Goal: Information Seeking & Learning: Learn about a topic

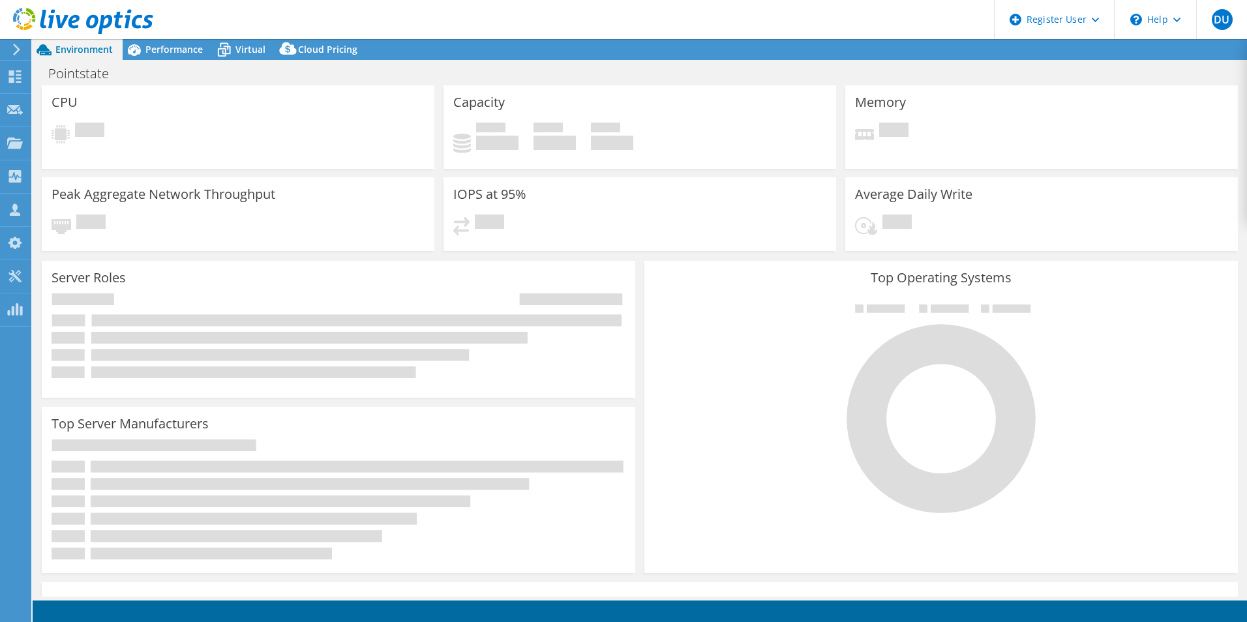
select select "USD"
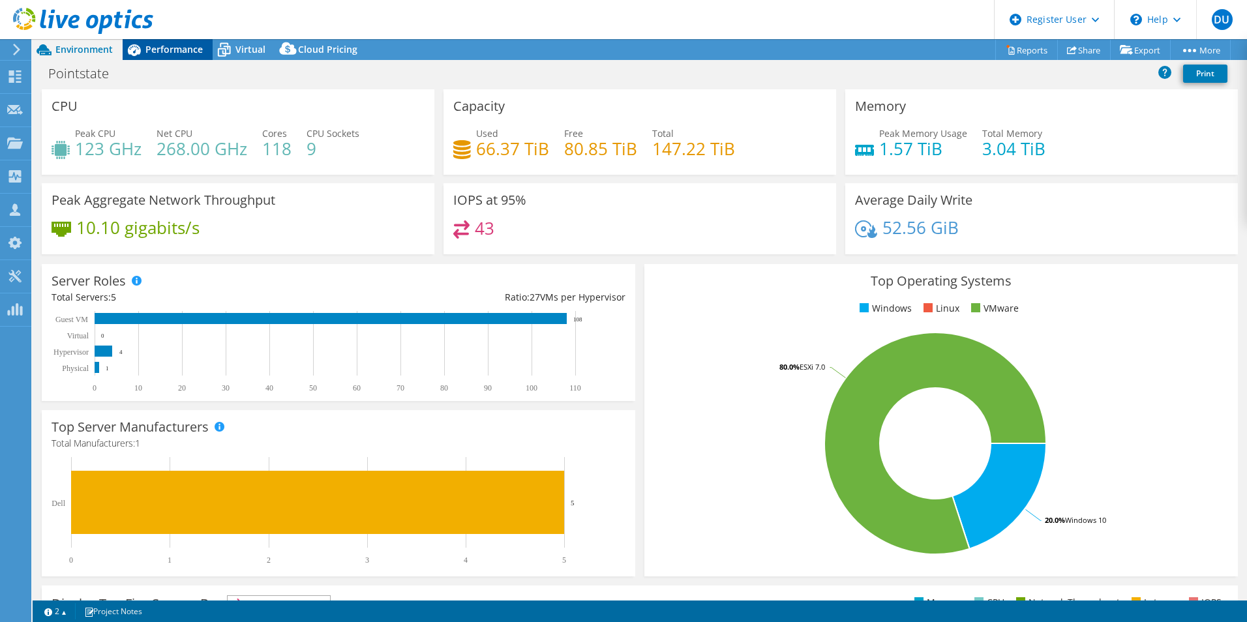
click at [177, 43] on span "Performance" at bounding box center [173, 49] width 57 height 12
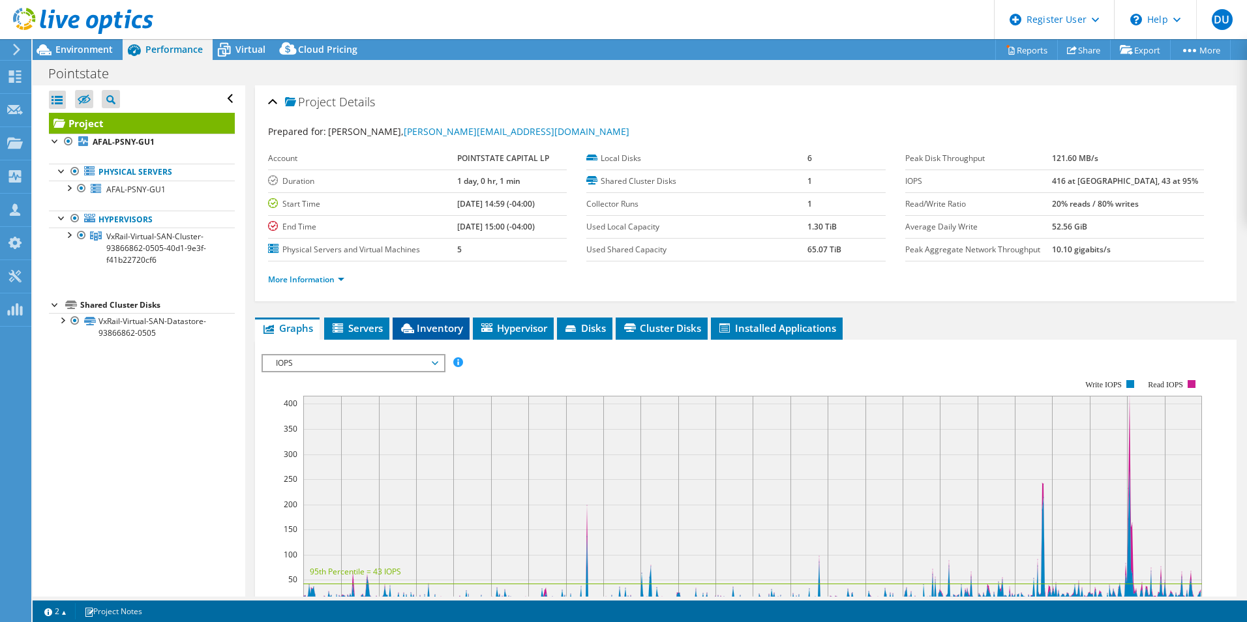
click at [418, 324] on span "Inventory" at bounding box center [431, 328] width 64 height 13
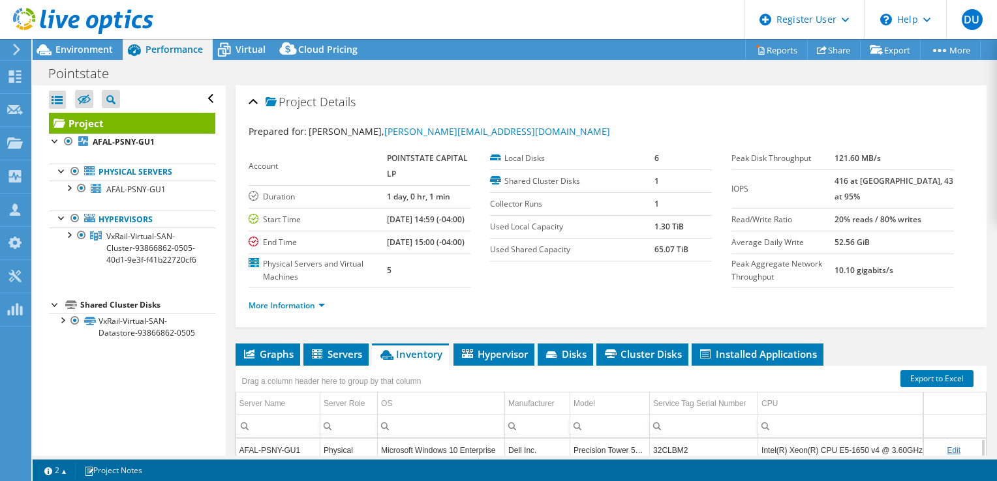
click at [82, 42] on div at bounding box center [76, 22] width 153 height 44
click at [99, 48] on span "Environment" at bounding box center [83, 49] width 57 height 12
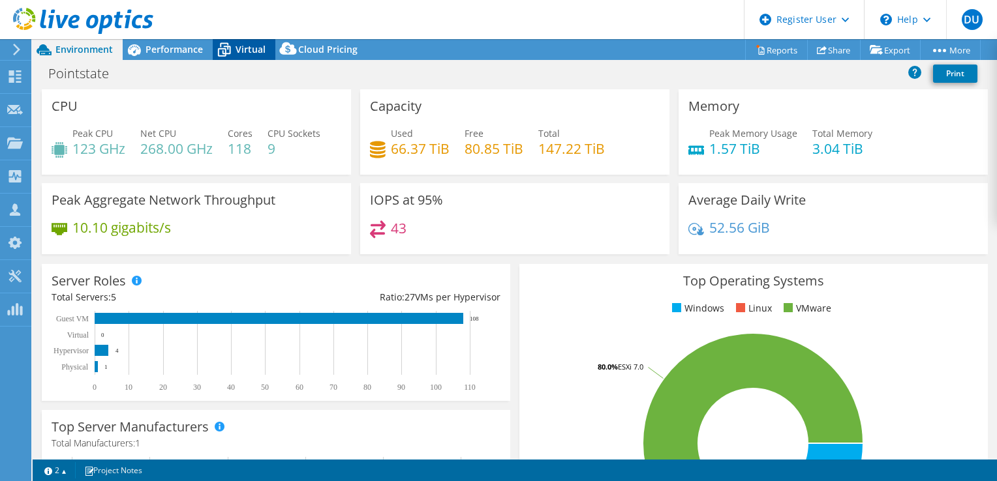
click at [251, 52] on span "Virtual" at bounding box center [250, 49] width 30 height 12
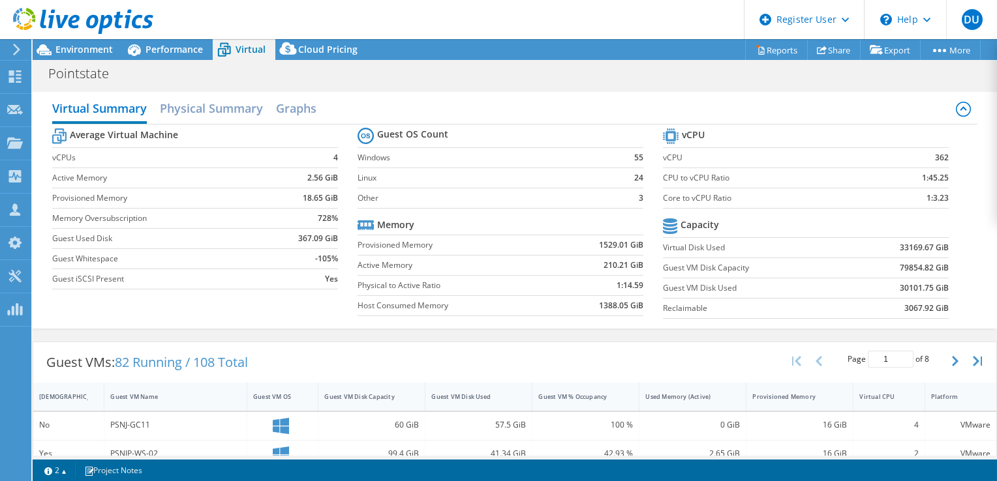
scroll to position [261, 0]
click at [147, 59] on div "Performance" at bounding box center [168, 49] width 90 height 21
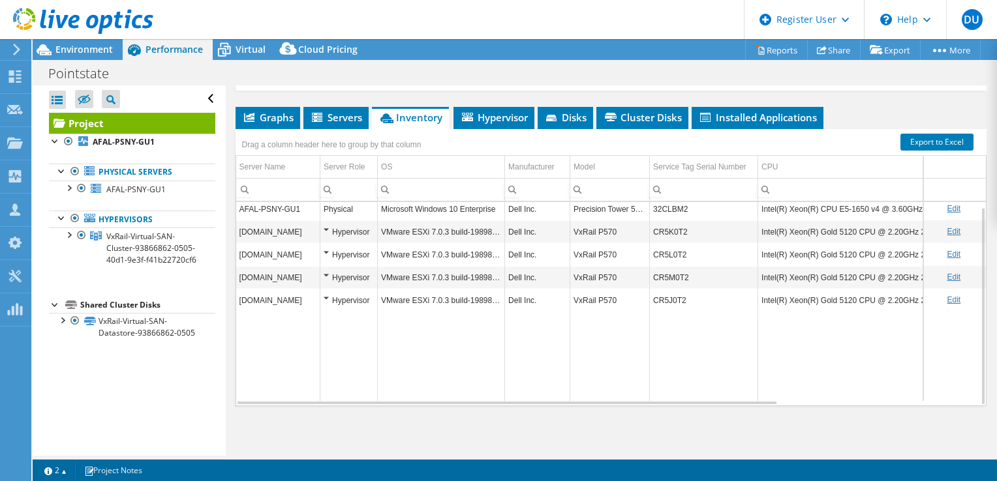
scroll to position [266, 0]
click at [96, 49] on span "Environment" at bounding box center [83, 49] width 57 height 12
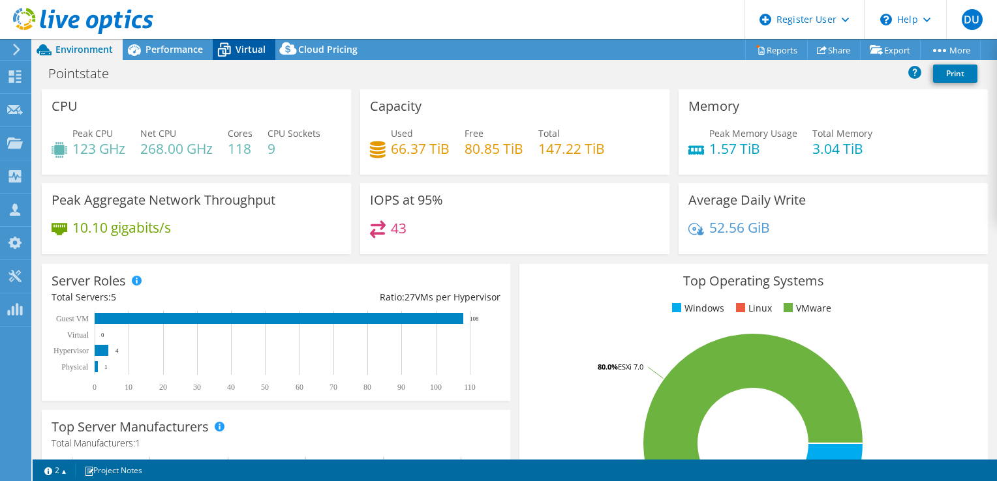
click at [240, 51] on span "Virtual" at bounding box center [250, 49] width 30 height 12
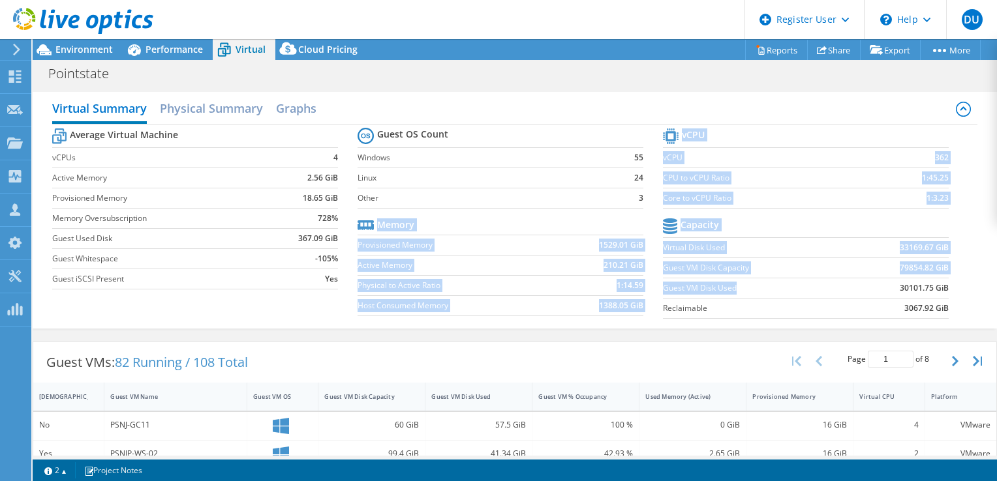
drag, startPoint x: 655, startPoint y: 286, endPoint x: 735, endPoint y: 286, distance: 79.6
click at [735, 286] on div "Average Virtual Machine vCPUs 4 Active Memory 2.56 GiB Provisioned Memory 18.65…" at bounding box center [515, 225] width 926 height 201
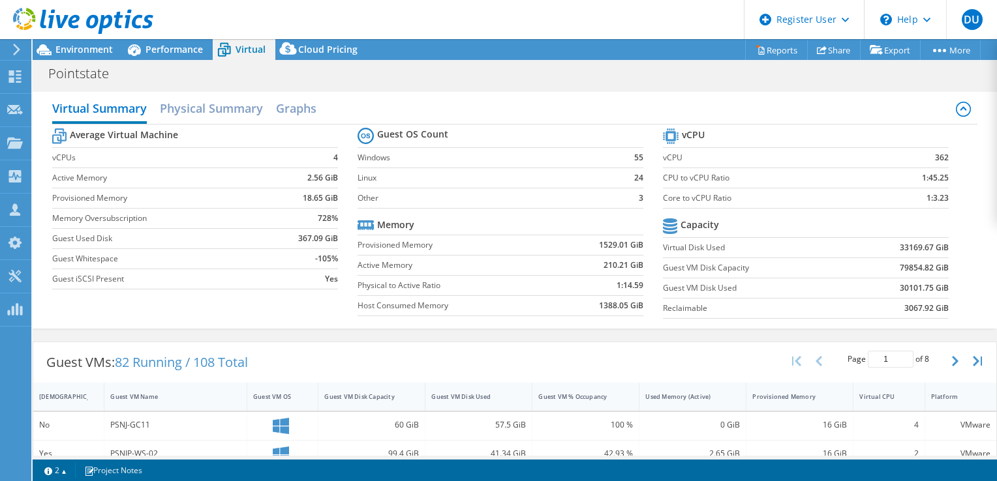
click at [960, 222] on div "Average Virtual Machine vCPUs 4 Active Memory 2.56 GiB Provisioned Memory 18.65…" at bounding box center [515, 225] width 926 height 201
click at [57, 57] on div "Environment" at bounding box center [78, 49] width 90 height 21
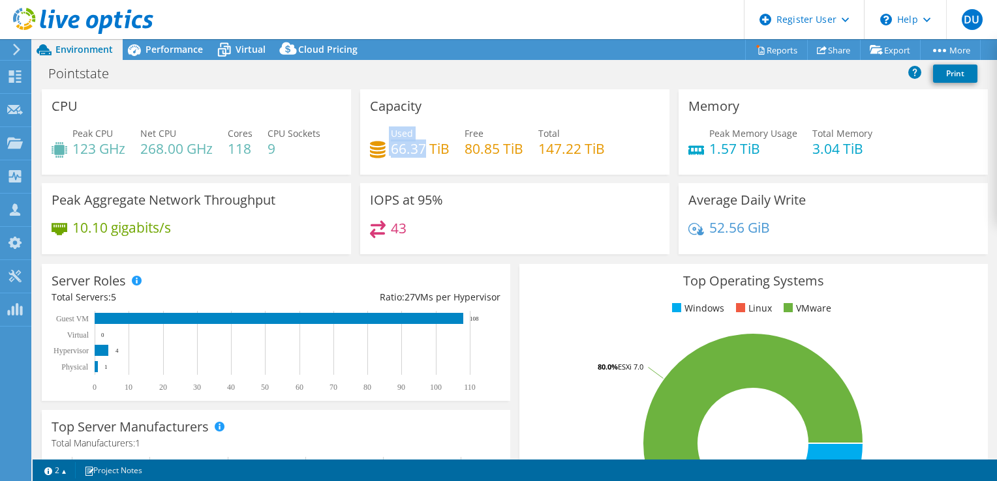
drag, startPoint x: 381, startPoint y: 145, endPoint x: 423, endPoint y: 147, distance: 41.8
click at [423, 147] on div "Used 66.37 TiB" at bounding box center [410, 141] width 80 height 29
click at [504, 165] on div "Used 66.37 TiB Free 80.85 TiB Total 147.22 TiB" at bounding box center [515, 148] width 290 height 42
click at [240, 43] on span "Virtual" at bounding box center [250, 49] width 30 height 12
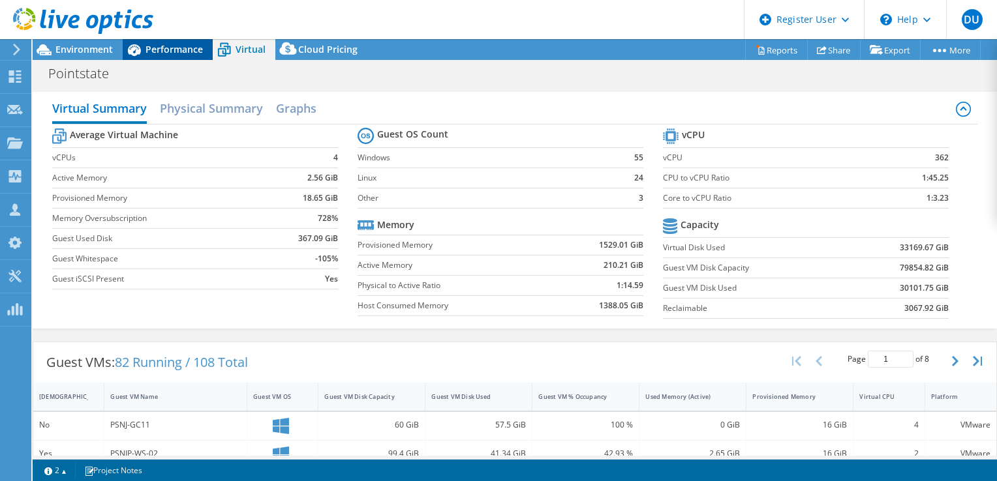
click at [154, 50] on span "Performance" at bounding box center [173, 49] width 57 height 12
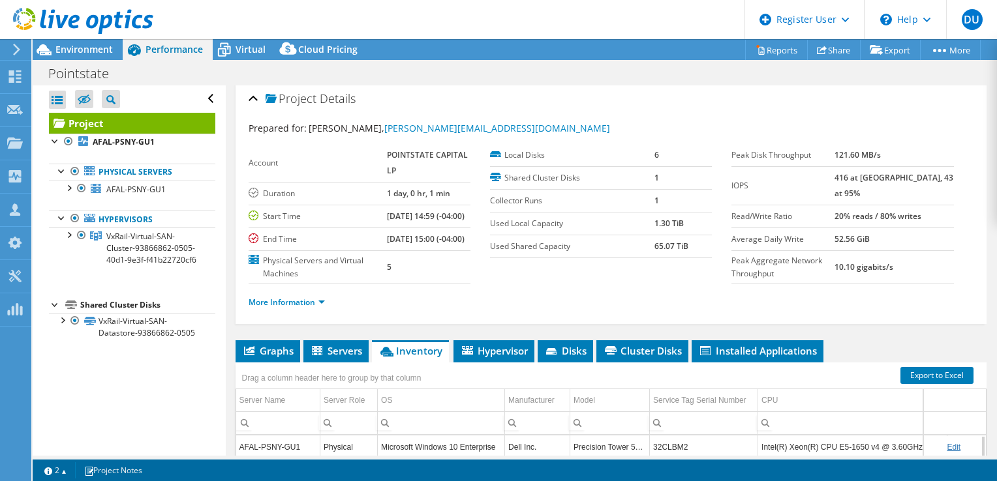
scroll to position [0, 0]
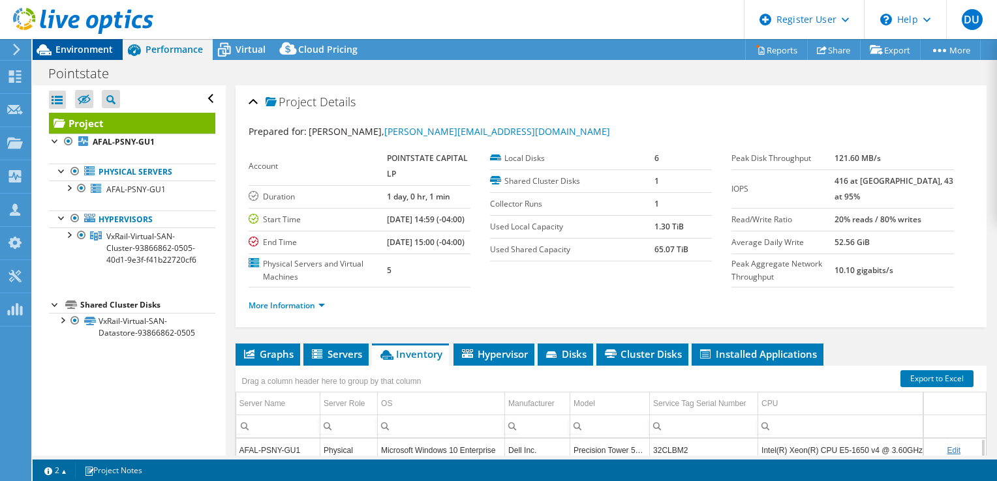
click at [76, 48] on span "Environment" at bounding box center [83, 49] width 57 height 12
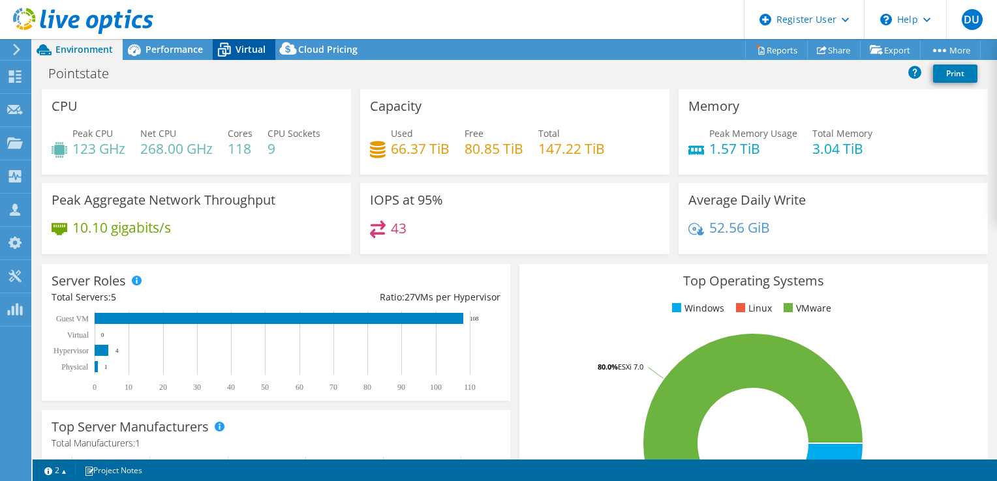
click at [240, 46] on span "Virtual" at bounding box center [250, 49] width 30 height 12
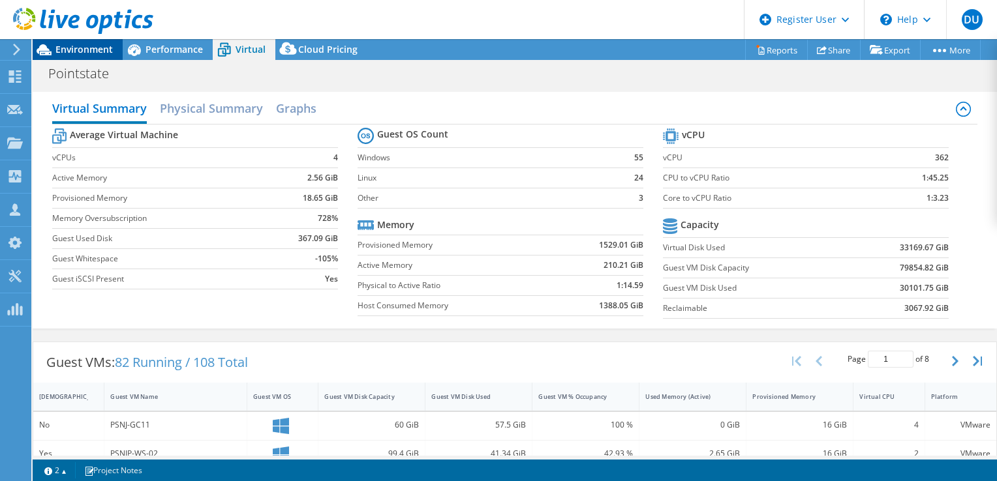
click at [84, 51] on span "Environment" at bounding box center [83, 49] width 57 height 12
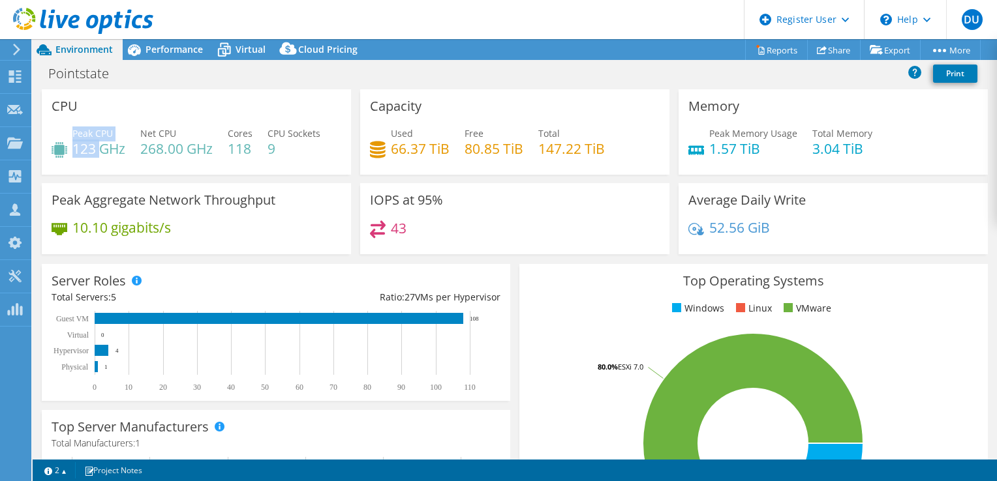
drag, startPoint x: 71, startPoint y: 153, endPoint x: 102, endPoint y: 153, distance: 30.7
click at [102, 153] on div "Peak CPU 123 GHz" at bounding box center [89, 141] width 74 height 29
copy div "Peak CPU 123"
drag, startPoint x: 140, startPoint y: 155, endPoint x: 175, endPoint y: 150, distance: 35.6
click at [175, 150] on div "Peak CPU 123 GHz Net CPU 268.00 GHz Cores 118 CPU Sockets 9" at bounding box center [197, 148] width 290 height 42
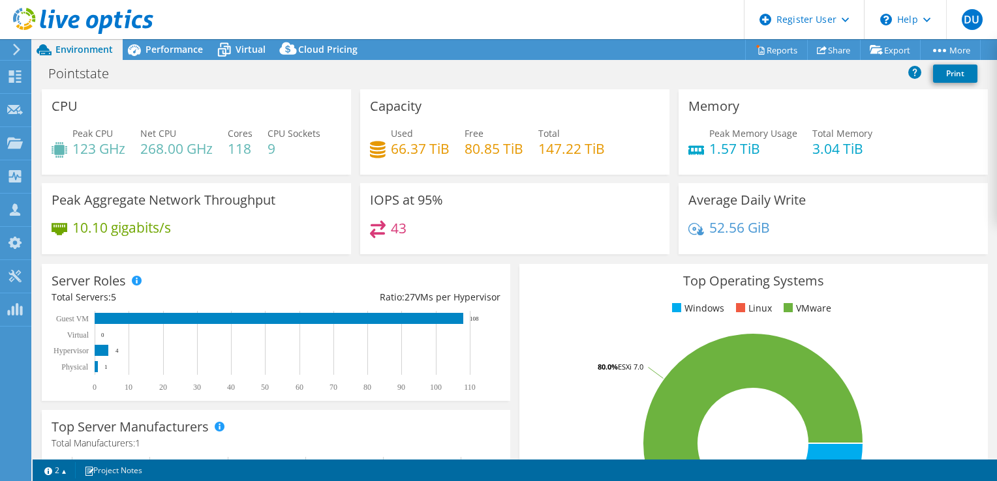
drag, startPoint x: 175, startPoint y: 150, endPoint x: 139, endPoint y: 90, distance: 69.9
click at [139, 90] on div "CPU Peak CPU 123 GHz Net CPU 268.00 GHz Cores 118 CPU Sockets 9" at bounding box center [196, 131] width 309 height 85
drag, startPoint x: 182, startPoint y: 52, endPoint x: 200, endPoint y: 60, distance: 19.5
click at [182, 52] on span "Performance" at bounding box center [173, 49] width 57 height 12
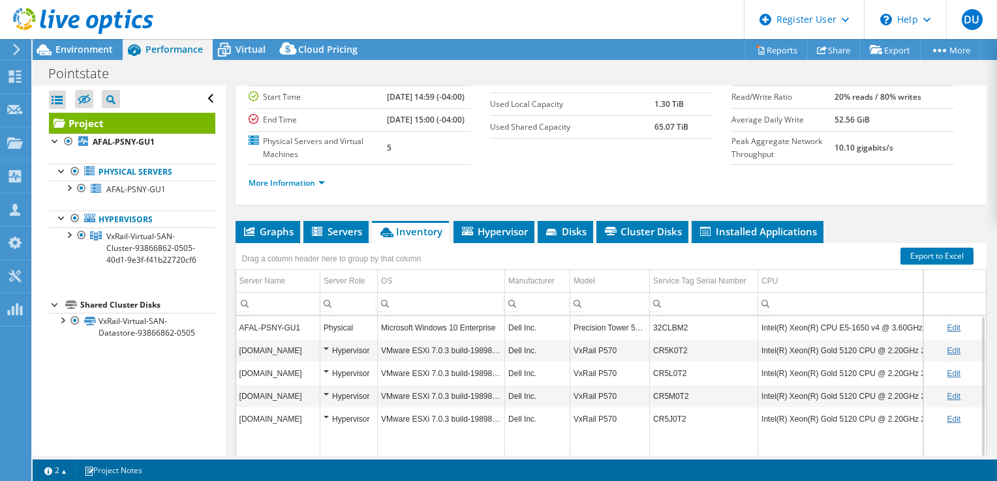
scroll to position [130, 0]
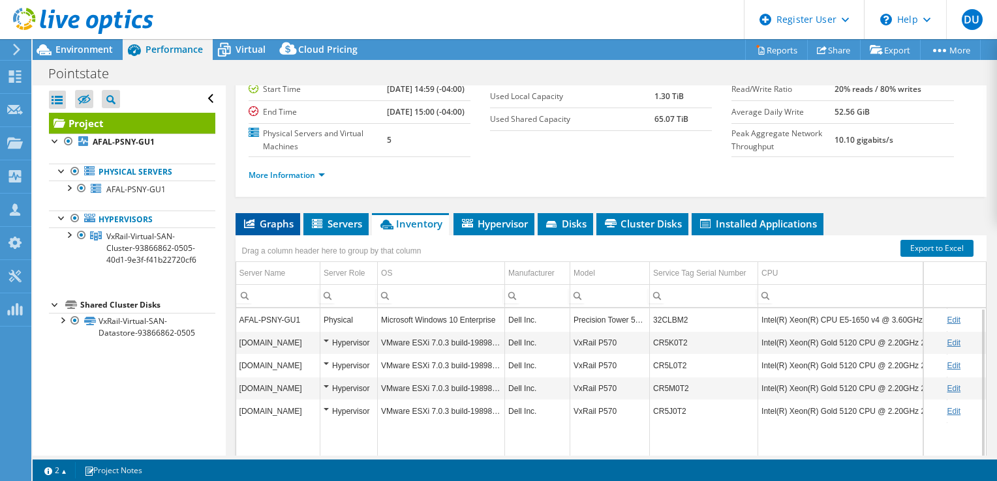
click at [271, 230] on span "Graphs" at bounding box center [268, 223] width 52 height 13
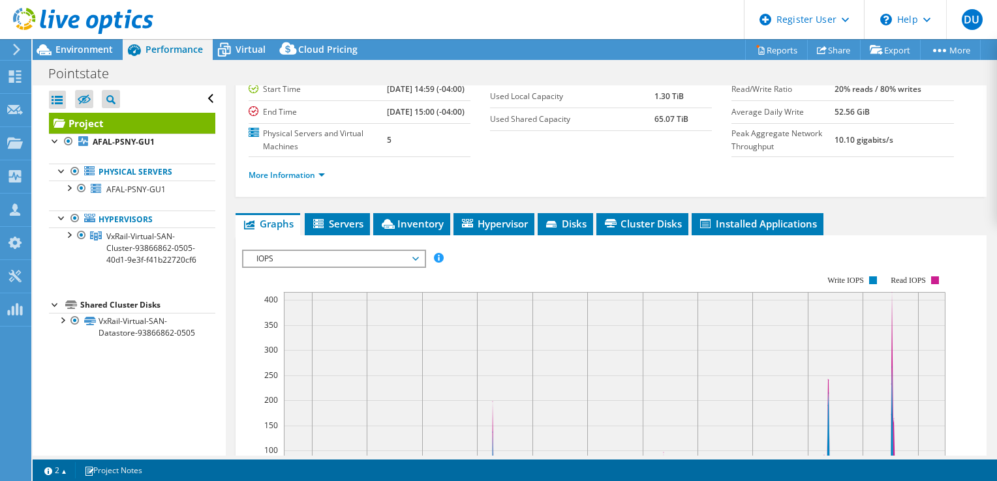
click at [326, 267] on span "IOPS" at bounding box center [334, 259] width 168 height 16
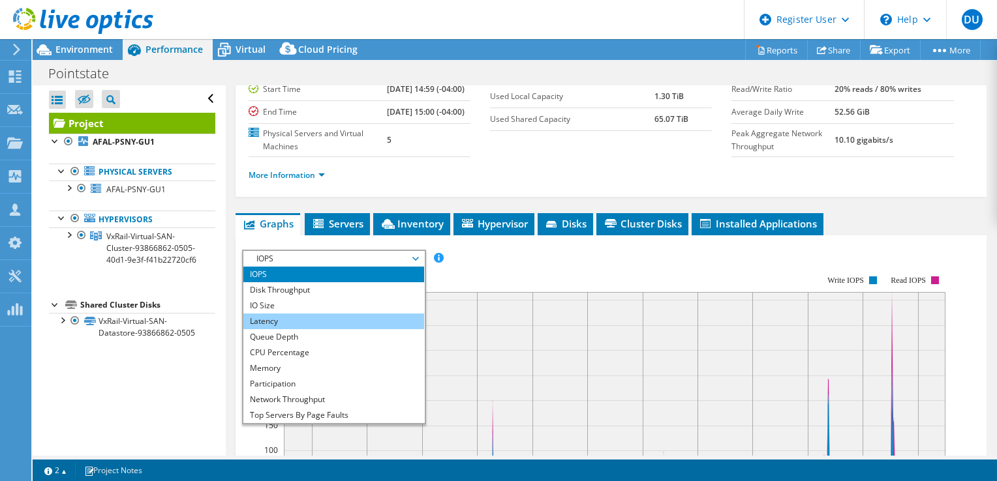
click at [326, 329] on li "Latency" at bounding box center [333, 322] width 181 height 16
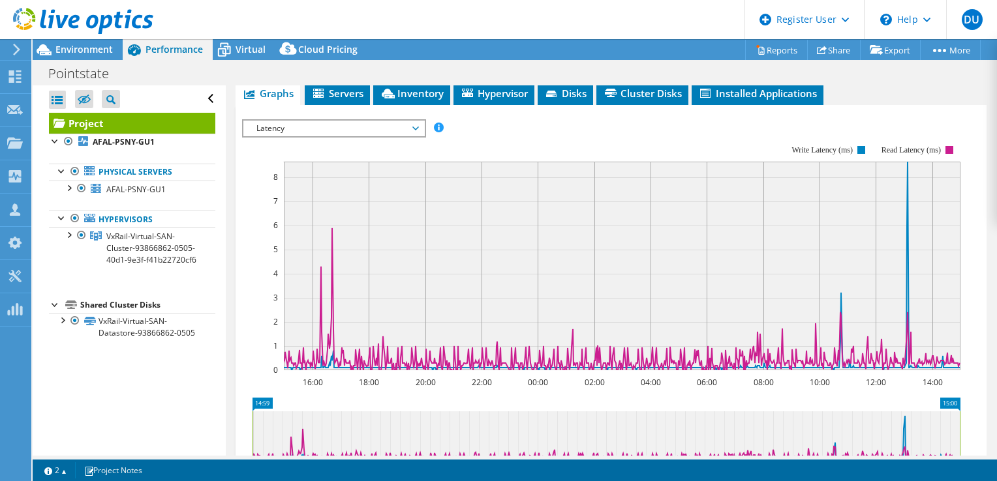
scroll to position [196, 0]
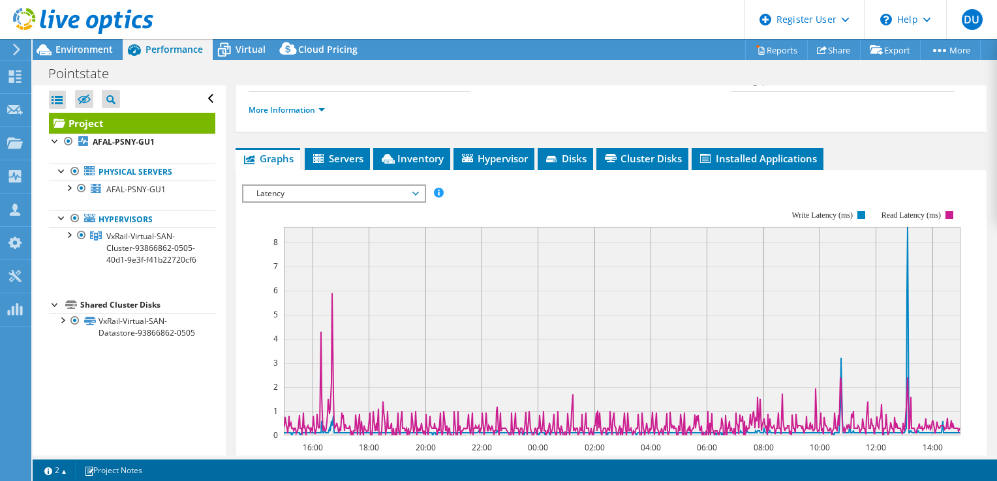
click at [308, 202] on span "Latency" at bounding box center [334, 194] width 168 height 16
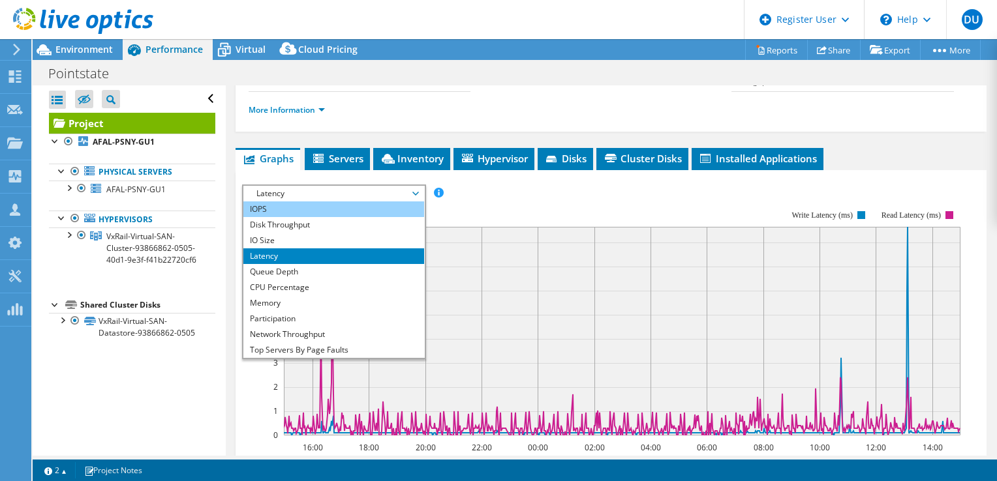
click at [318, 217] on li "IOPS" at bounding box center [333, 210] width 181 height 16
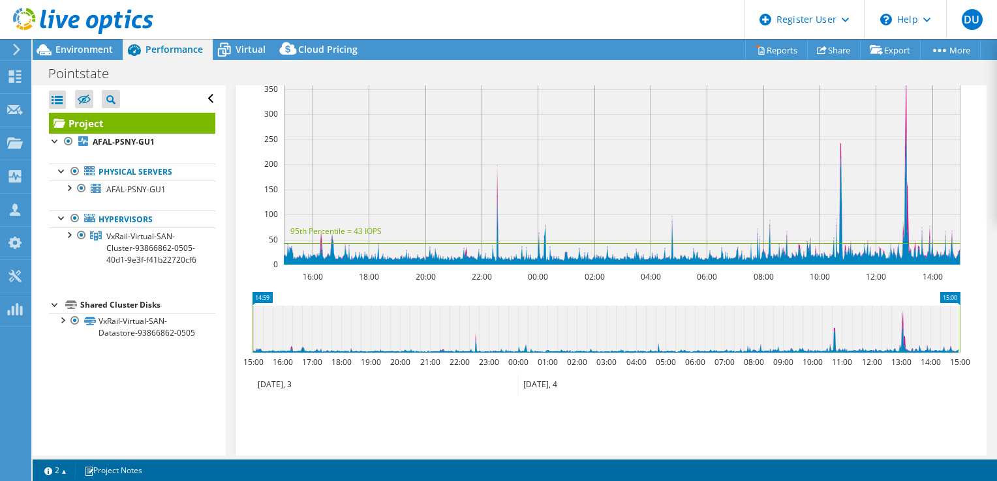
scroll to position [292, 0]
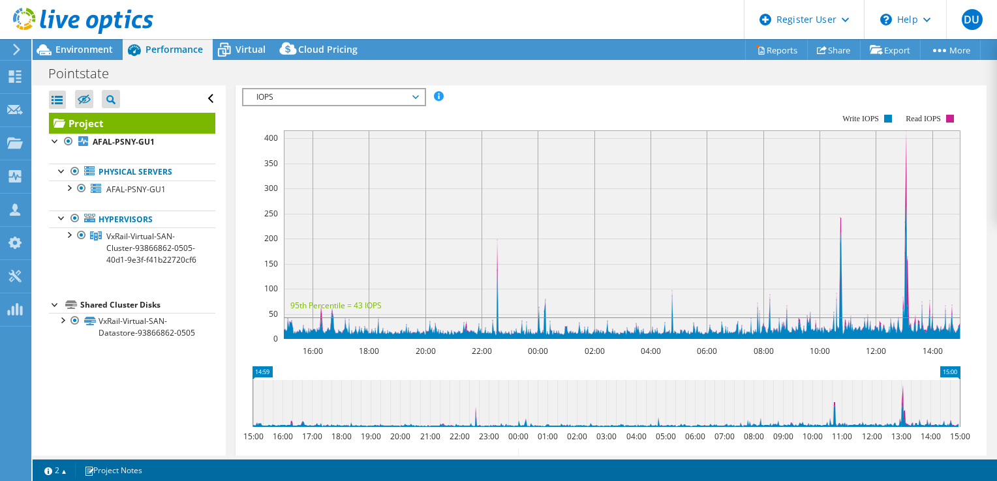
click at [303, 105] on span "IOPS" at bounding box center [334, 97] width 168 height 16
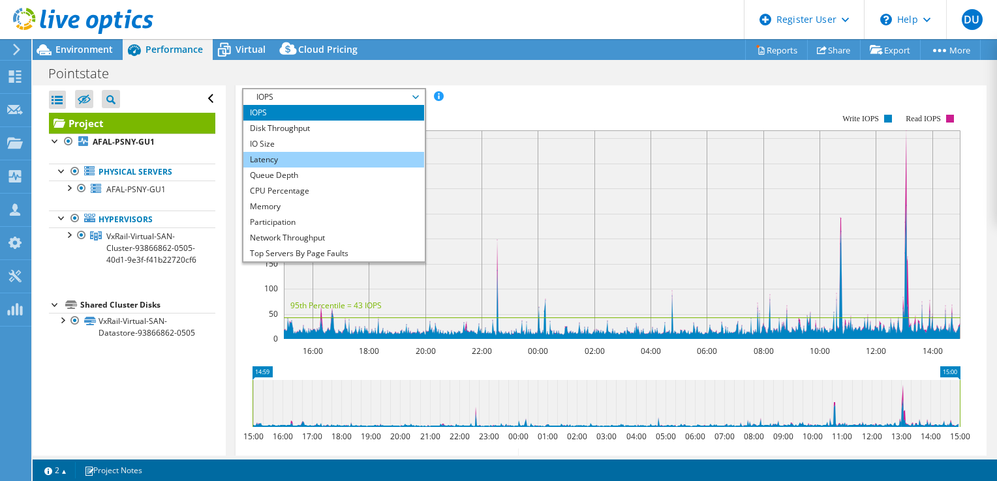
click at [316, 168] on li "Latency" at bounding box center [333, 160] width 181 height 16
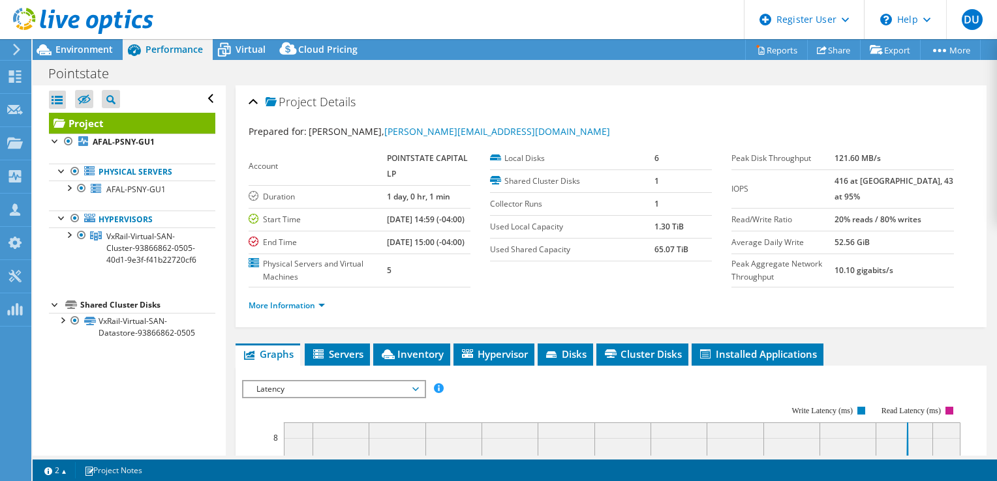
scroll to position [130, 0]
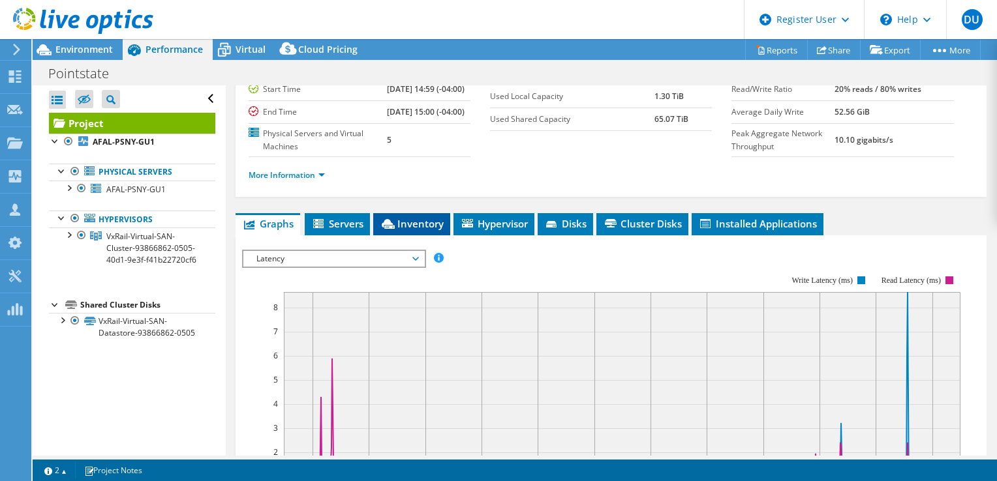
click at [420, 235] on li "Inventory" at bounding box center [411, 224] width 77 height 22
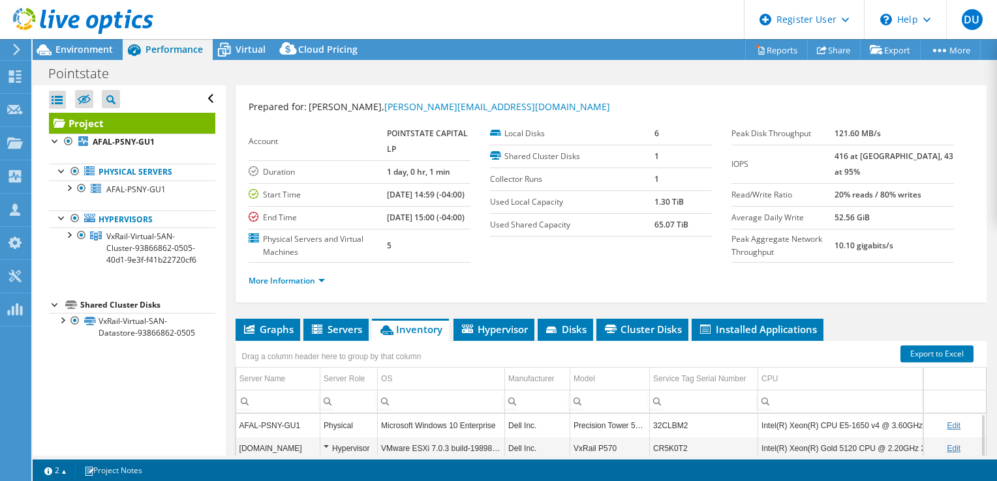
scroll to position [0, 0]
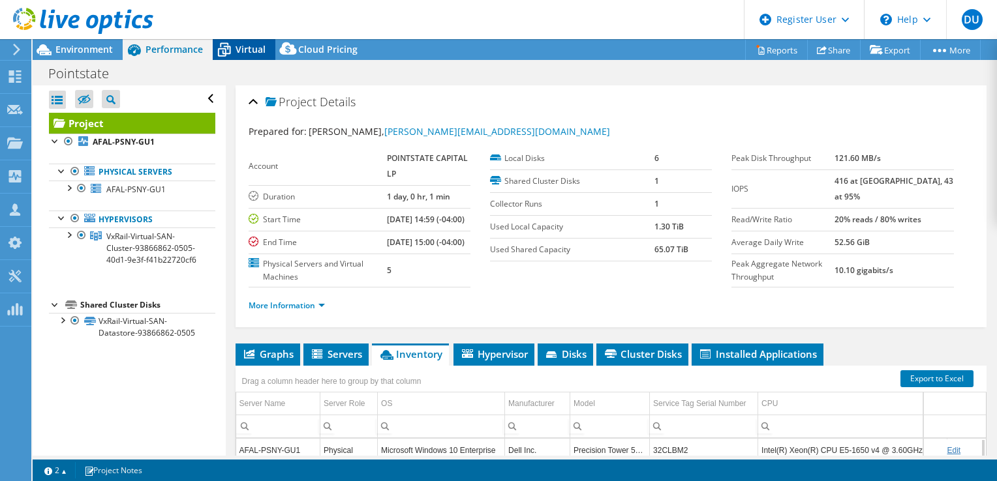
click at [250, 40] on div "Virtual" at bounding box center [244, 49] width 63 height 21
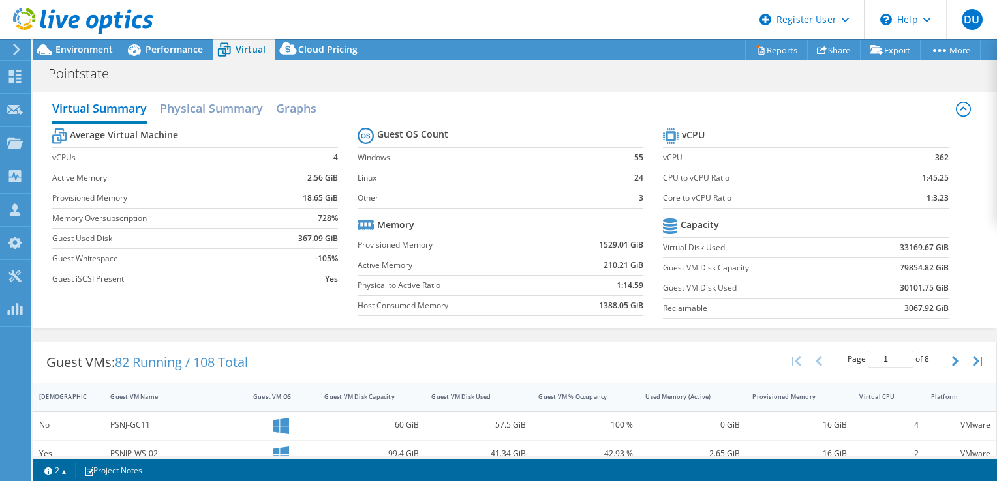
scroll to position [65, 0]
drag, startPoint x: 888, startPoint y: 287, endPoint x: 933, endPoint y: 284, distance: 44.4
click at [933, 284] on td "30101.75 GiB" at bounding box center [899, 288] width 99 height 20
drag, startPoint x: 933, startPoint y: 284, endPoint x: 963, endPoint y: 290, distance: 30.6
click at [963, 290] on div "Average Virtual Machine vCPUs 4 Active Memory 2.56 GiB Provisioned Memory 18.65…" at bounding box center [515, 225] width 926 height 201
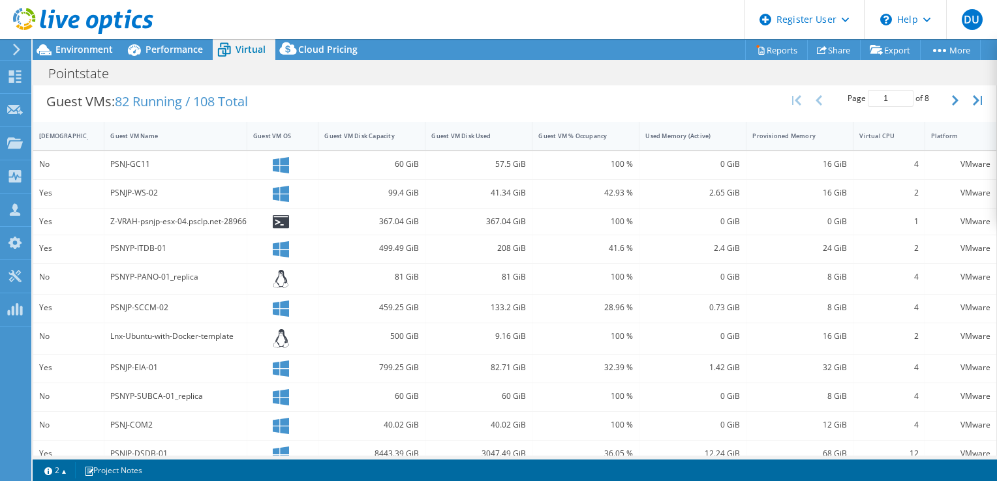
scroll to position [218, 0]
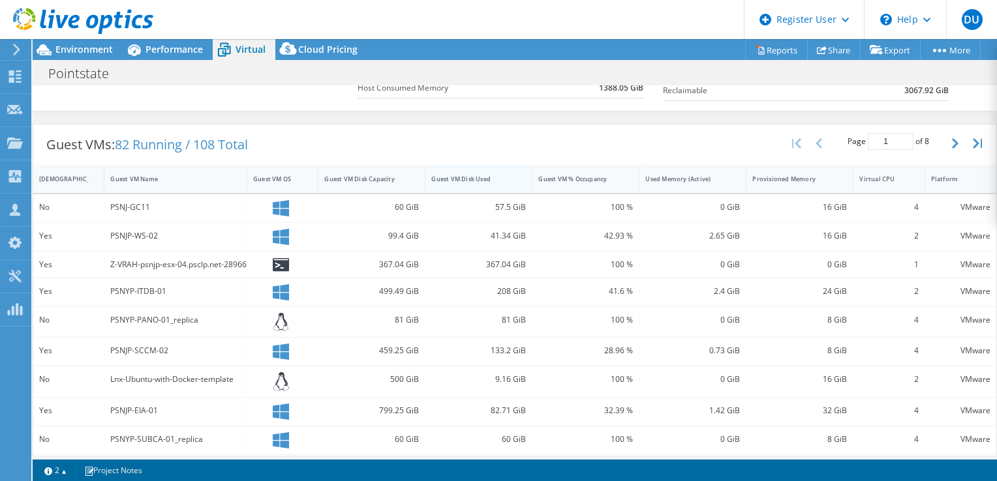
click at [466, 171] on div "Guest VM Disk Used" at bounding box center [470, 179] width 91 height 20
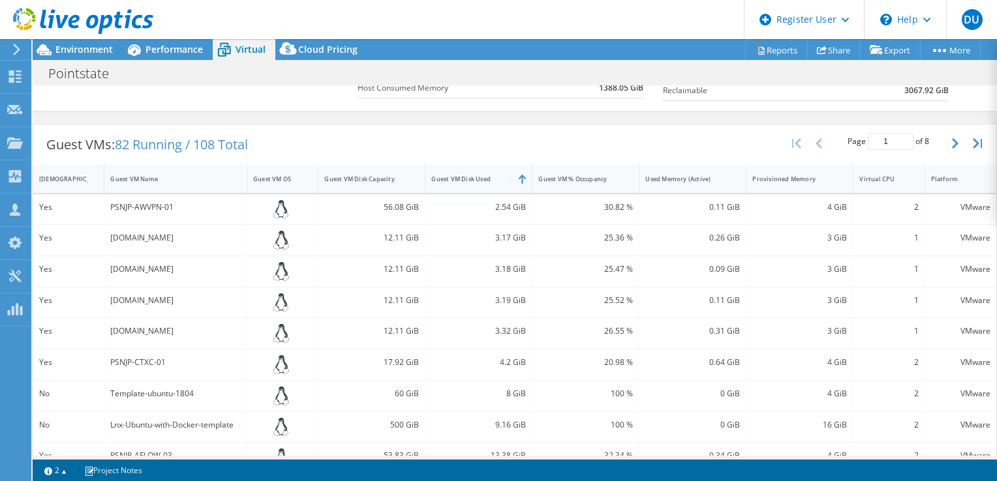
click at [478, 171] on div "Guest VM Disk Used" at bounding box center [470, 179] width 91 height 20
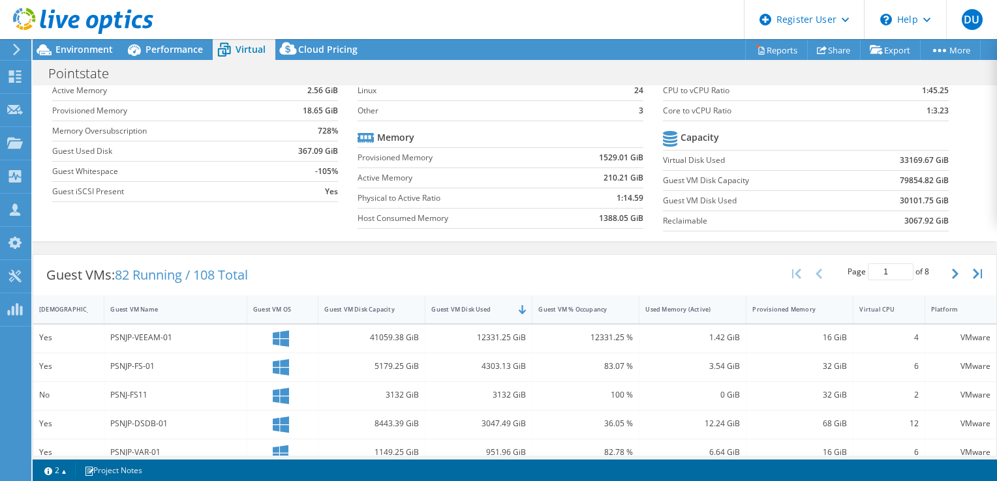
scroll to position [0, 0]
drag, startPoint x: 67, startPoint y: 52, endPoint x: 3, endPoint y: 59, distance: 64.3
click at [67, 52] on span "Environment" at bounding box center [83, 49] width 57 height 12
